Goal: Transaction & Acquisition: Purchase product/service

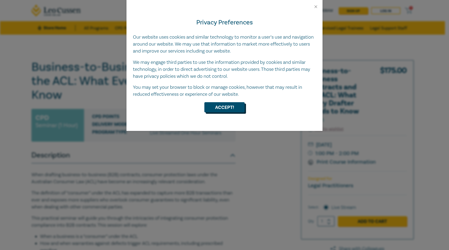
click at [221, 104] on button "Accept!" at bounding box center [224, 107] width 40 height 10
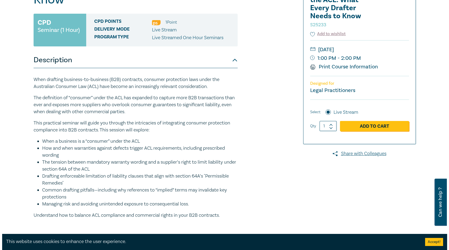
scroll to position [107, 0]
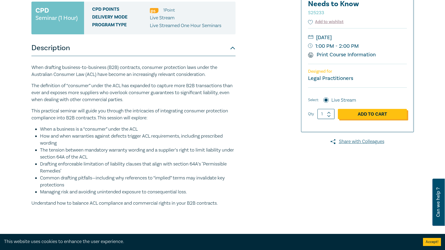
click at [221, 115] on link "Add to Cart" at bounding box center [372, 114] width 69 height 10
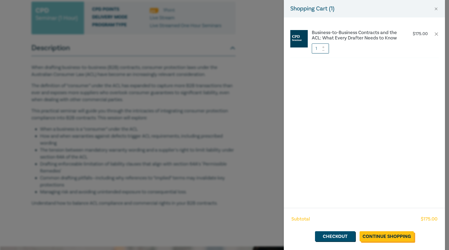
click at [221, 170] on link "Continue Shopping" at bounding box center [387, 237] width 54 height 10
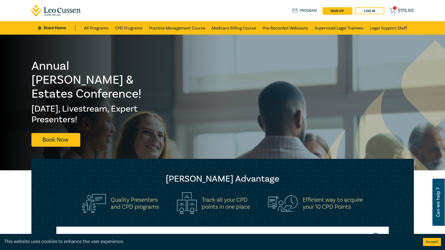
click at [221, 13] on span "$ 175.00" at bounding box center [406, 11] width 16 height 6
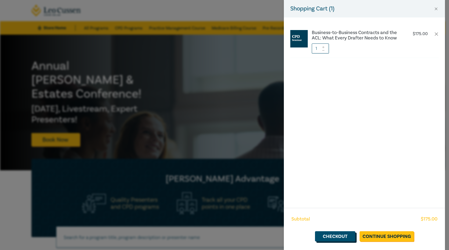
click at [221, 170] on link "Checkout" at bounding box center [335, 237] width 40 height 10
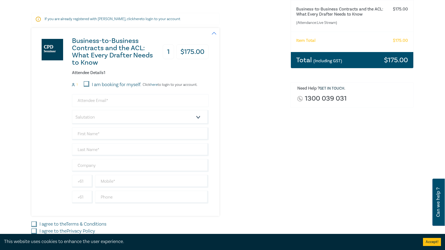
scroll to position [81, 0]
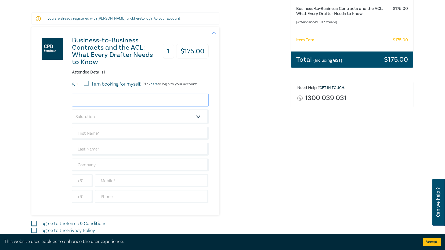
click at [109, 98] on input "email" at bounding box center [140, 100] width 137 height 13
click at [88, 83] on input "I am booking for myself." at bounding box center [86, 83] width 5 height 5
checkbox input "true"
click at [116, 100] on input "email" at bounding box center [140, 100] width 137 height 13
type input "michelle@oclawyers.com.au"
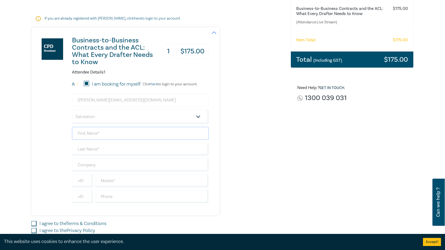
type input "[PERSON_NAME]"
type input "Ho"
type input "Oldham Construction Lawyers"
click at [221, 150] on div "Business-to-Business Contracts and the ACL: What Every Drafter Needs to Know 1 …" at bounding box center [157, 121] width 253 height 188
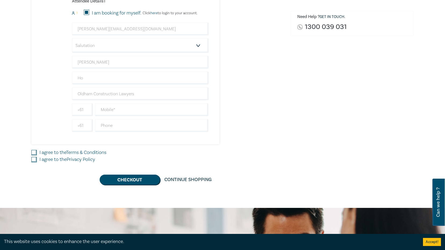
scroll to position [161, 0]
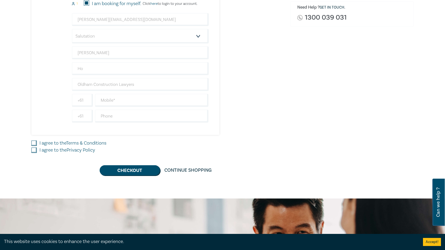
click at [36, 143] on input "I agree to the Terms & Conditions" at bounding box center [33, 143] width 5 height 5
checkbox input "true"
click at [33, 152] on input "I agree to the Privacy Policy" at bounding box center [33, 150] width 5 height 5
checkbox input "true"
click at [128, 114] on input "text" at bounding box center [152, 116] width 114 height 13
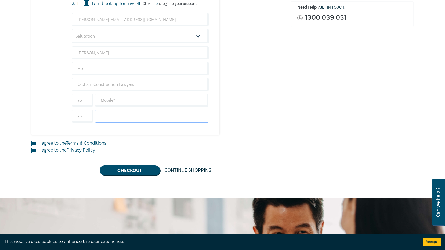
type input "0396400002"
click at [142, 170] on button "Checkout" at bounding box center [130, 171] width 60 height 10
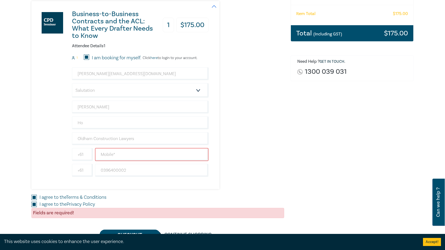
scroll to position [81, 0]
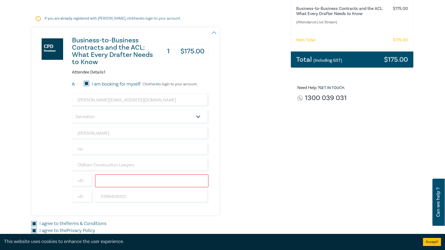
click at [164, 170] on input "text" at bounding box center [152, 181] width 114 height 13
drag, startPoint x: 163, startPoint y: 183, endPoint x: 62, endPoint y: 184, distance: 100.8
click at [62, 170] on div "Business-to-Business Contracts and the ACL: What Every Drafter Needs to Know 1 …" at bounding box center [119, 121] width 177 height 188
type input "="
drag, startPoint x: 132, startPoint y: 201, endPoint x: 87, endPoint y: 199, distance: 45.7
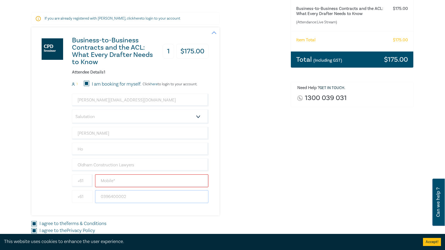
click at [87, 170] on div "+61 0396400002" at bounding box center [140, 197] width 139 height 13
click at [107, 170] on input "text" at bounding box center [152, 181] width 114 height 13
paste input "0396400002"
type input "0396400002"
click at [221, 170] on div "Order Business-to-Business Contracts and the ACL: What Every Drafter Needs to K…" at bounding box center [353, 121] width 130 height 289
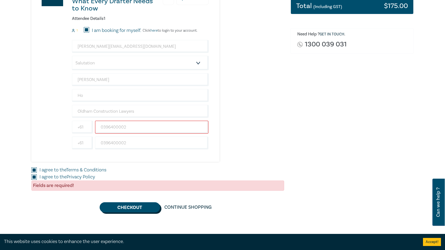
click at [137, 170] on button "Checkout" at bounding box center [130, 208] width 60 height 10
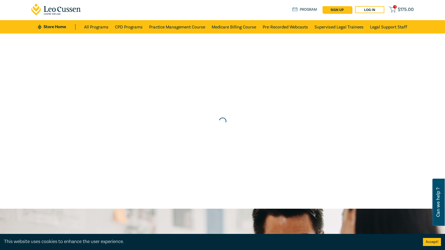
scroll to position [0, 0]
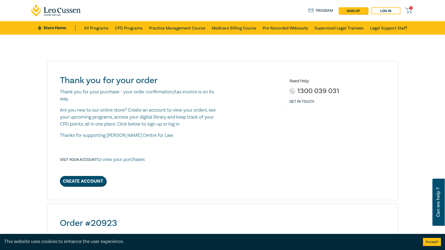
click at [347, 150] on div "Need Help 1300 039 031 Get in touch" at bounding box center [336, 130] width 112 height 111
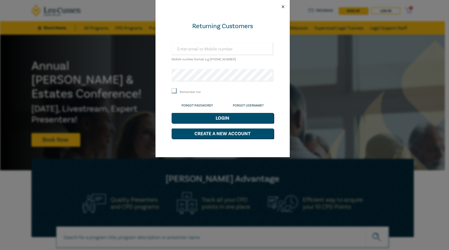
click at [282, 7] on button "Close" at bounding box center [283, 6] width 5 height 5
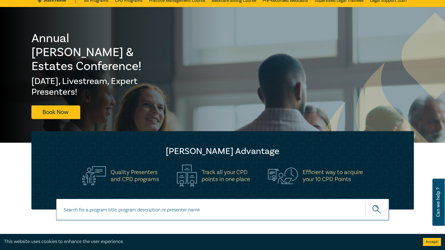
scroll to position [54, 0]
